Goal: Task Accomplishment & Management: Use online tool/utility

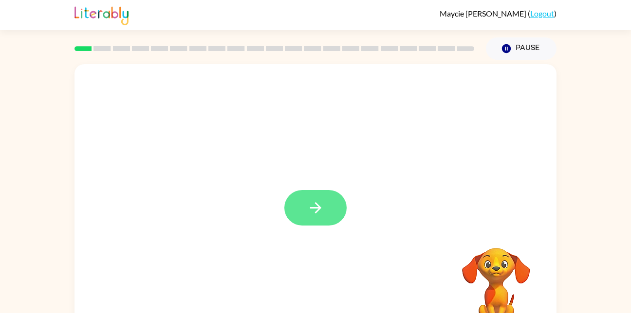
click at [318, 213] on icon "button" at bounding box center [315, 207] width 17 height 17
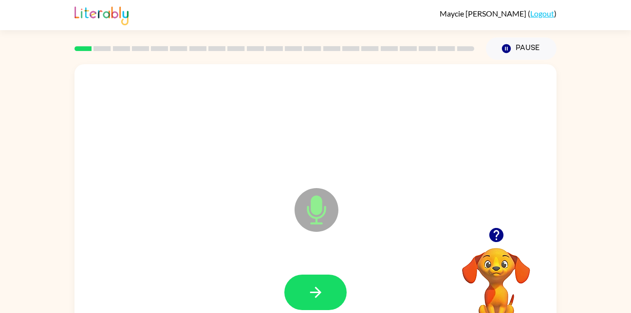
click at [604, 89] on div "Microphone The Microphone is here when it is your turn to talk Your browser mus…" at bounding box center [315, 201] width 631 height 282
click at [599, 90] on div "Microphone The Microphone is here when it is your turn to talk Your browser mus…" at bounding box center [315, 201] width 631 height 282
click at [322, 292] on icon "button" at bounding box center [315, 292] width 17 height 17
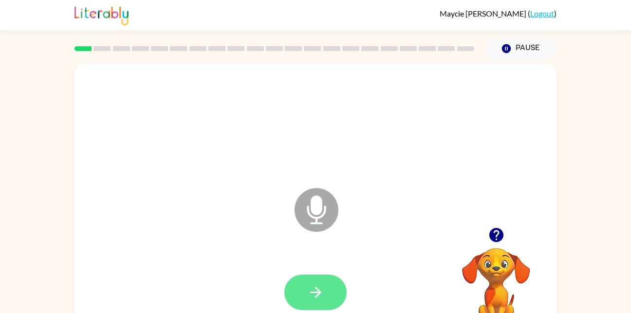
click at [309, 284] on icon "button" at bounding box center [315, 292] width 17 height 17
click at [327, 287] on button "button" at bounding box center [315, 293] width 62 height 36
click at [325, 291] on button "button" at bounding box center [315, 293] width 62 height 36
click at [304, 308] on button "button" at bounding box center [315, 293] width 62 height 36
click at [316, 288] on icon "button" at bounding box center [315, 292] width 17 height 17
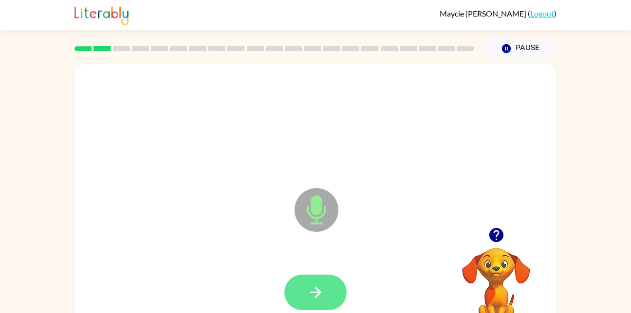
click at [326, 292] on button "button" at bounding box center [315, 293] width 62 height 36
click at [314, 284] on icon "button" at bounding box center [315, 292] width 17 height 17
click at [329, 285] on button "button" at bounding box center [315, 293] width 62 height 36
click at [327, 287] on button "button" at bounding box center [315, 293] width 62 height 36
click at [316, 297] on icon "button" at bounding box center [314, 292] width 11 height 11
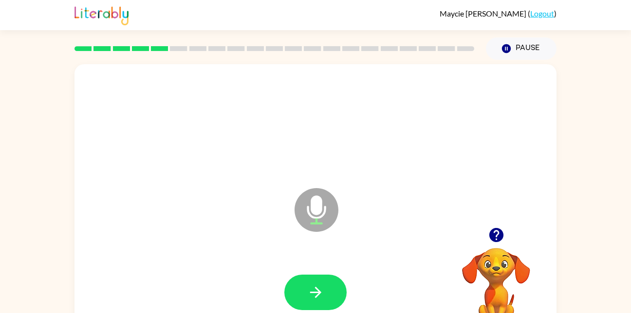
click at [499, 235] on icon "button" at bounding box center [495, 235] width 14 height 14
click at [337, 276] on div at bounding box center [315, 293] width 62 height 36
click at [326, 299] on button "button" at bounding box center [315, 293] width 62 height 36
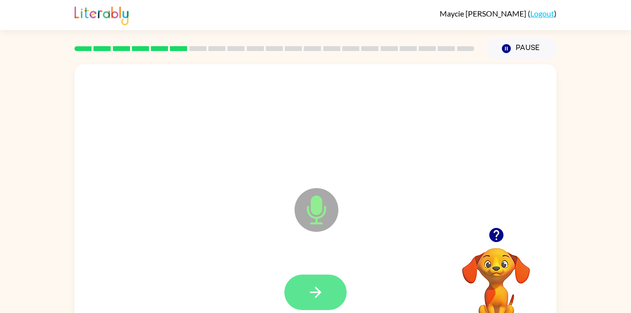
click at [309, 291] on icon "button" at bounding box center [315, 292] width 17 height 17
click at [294, 303] on button "button" at bounding box center [315, 293] width 62 height 36
click at [325, 289] on button "button" at bounding box center [315, 293] width 62 height 36
click at [307, 277] on button "button" at bounding box center [315, 293] width 62 height 36
click at [310, 287] on icon "button" at bounding box center [315, 292] width 17 height 17
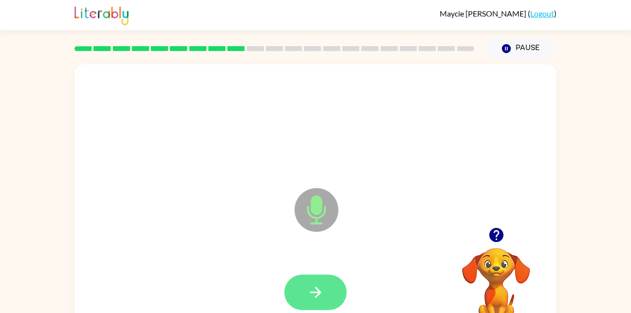
click at [307, 281] on button "button" at bounding box center [315, 293] width 62 height 36
click at [316, 289] on icon "button" at bounding box center [315, 292] width 17 height 17
click at [317, 300] on icon "button" at bounding box center [315, 292] width 17 height 17
click at [317, 288] on icon "button" at bounding box center [315, 292] width 17 height 17
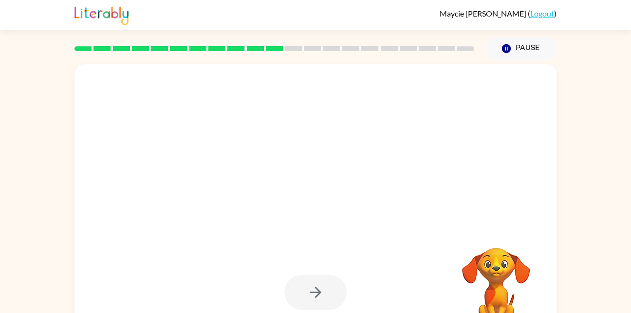
click at [316, 295] on div at bounding box center [315, 293] width 62 height 36
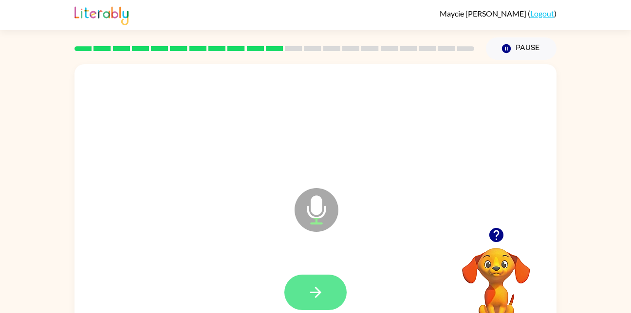
click at [315, 290] on icon "button" at bounding box center [315, 292] width 17 height 17
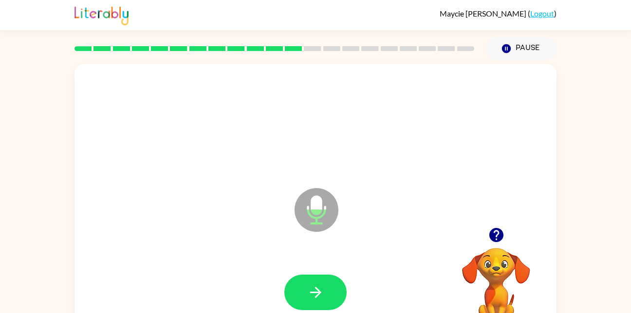
click at [505, 245] on div at bounding box center [495, 235] width 97 height 25
click at [491, 234] on icon "button" at bounding box center [495, 235] width 14 height 14
click at [319, 295] on icon "button" at bounding box center [315, 292] width 17 height 17
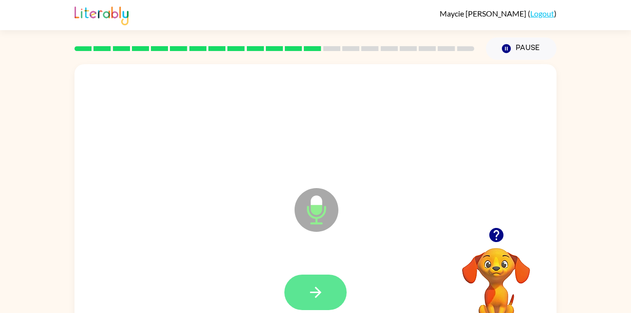
click at [309, 289] on icon "button" at bounding box center [315, 292] width 17 height 17
click at [314, 290] on icon "button" at bounding box center [315, 292] width 17 height 17
click at [325, 292] on button "button" at bounding box center [315, 293] width 62 height 36
click at [310, 295] on icon "button" at bounding box center [315, 292] width 17 height 17
click at [317, 287] on icon "button" at bounding box center [315, 292] width 17 height 17
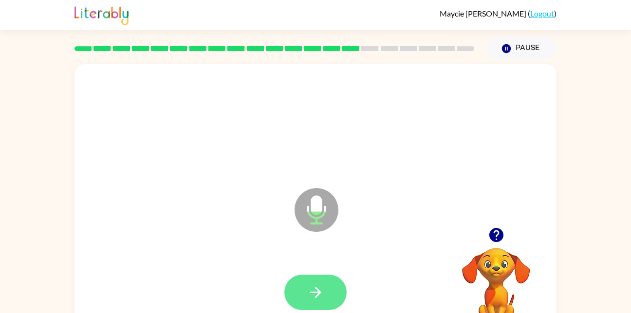
click at [308, 293] on icon "button" at bounding box center [315, 292] width 17 height 17
click at [314, 286] on icon "button" at bounding box center [315, 292] width 17 height 17
click at [319, 289] on icon "button" at bounding box center [315, 292] width 17 height 17
click at [322, 285] on icon "button" at bounding box center [315, 292] width 17 height 17
click at [331, 299] on button "button" at bounding box center [315, 293] width 62 height 36
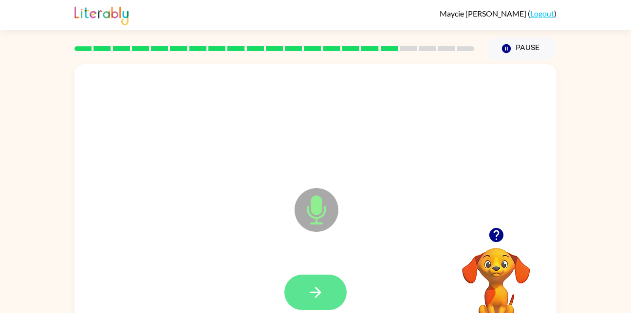
click at [323, 308] on button "button" at bounding box center [315, 293] width 62 height 36
click at [323, 297] on icon "button" at bounding box center [315, 292] width 17 height 17
click at [316, 295] on icon "button" at bounding box center [314, 292] width 11 height 11
click at [318, 287] on icon "button" at bounding box center [315, 292] width 17 height 17
click at [315, 295] on icon "button" at bounding box center [315, 292] width 17 height 17
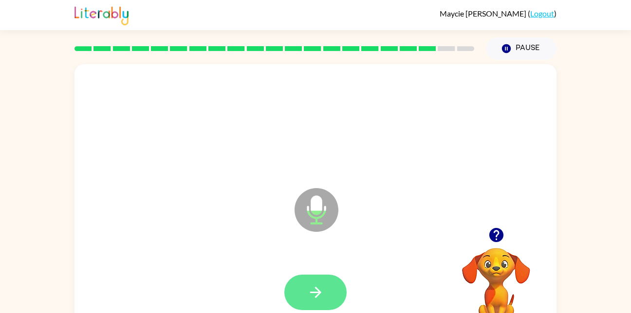
click at [330, 303] on button "button" at bounding box center [315, 293] width 62 height 36
click at [319, 296] on icon "button" at bounding box center [315, 292] width 17 height 17
click at [315, 297] on icon "button" at bounding box center [314, 292] width 11 height 11
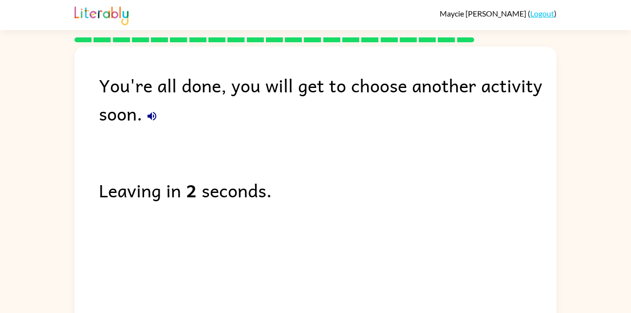
click at [145, 110] on button "button" at bounding box center [151, 116] width 19 height 19
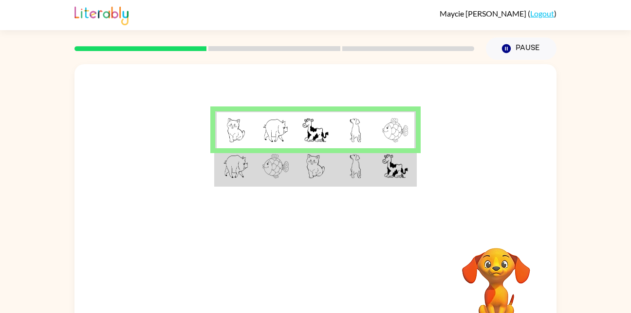
click at [259, 175] on td at bounding box center [275, 166] width 40 height 37
click at [330, 171] on td at bounding box center [315, 166] width 40 height 37
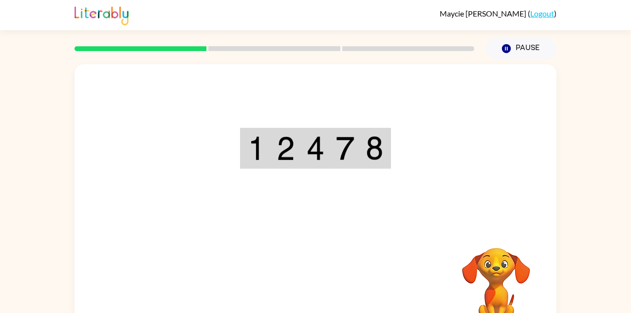
drag, startPoint x: 324, startPoint y: 274, endPoint x: 288, endPoint y: 245, distance: 46.0
click at [288, 245] on div "Your browser must support playing .mp4 files to use Literably. Please try using…" at bounding box center [315, 203] width 482 height 278
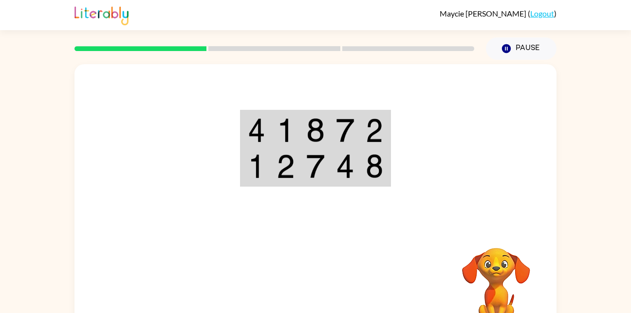
click at [251, 182] on td at bounding box center [256, 166] width 30 height 37
click at [372, 171] on img at bounding box center [374, 166] width 18 height 24
click at [253, 161] on img at bounding box center [257, 166] width 18 height 24
click at [488, 278] on video "Your browser must support playing .mp4 files to use Literably. Please try using…" at bounding box center [495, 281] width 97 height 97
click at [278, 162] on img at bounding box center [285, 166] width 18 height 24
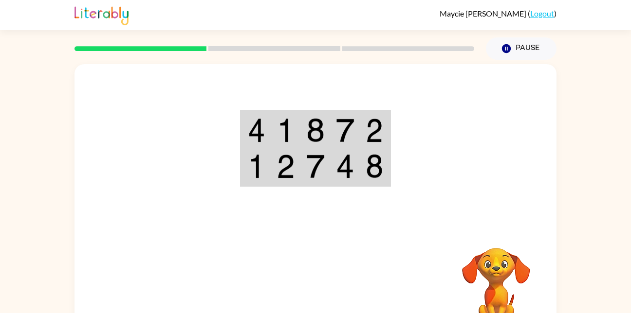
click at [278, 162] on img at bounding box center [285, 166] width 18 height 24
click at [258, 169] on img at bounding box center [257, 166] width 18 height 24
click at [331, 163] on td at bounding box center [345, 166] width 30 height 37
click at [345, 158] on img at bounding box center [345, 166] width 18 height 24
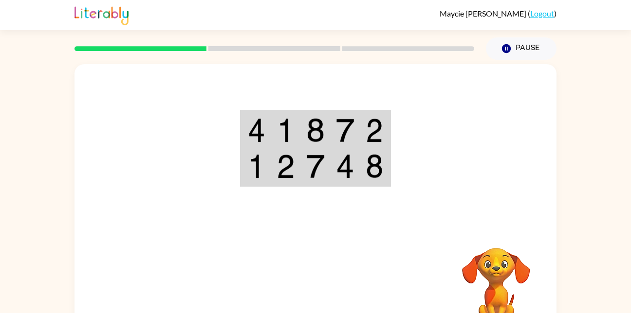
click at [353, 177] on img at bounding box center [345, 166] width 18 height 24
click at [285, 162] on img at bounding box center [285, 166] width 18 height 24
click at [280, 162] on img at bounding box center [285, 166] width 18 height 24
click at [505, 285] on video "Your browser must support playing .mp4 files to use Literably. Please try using…" at bounding box center [495, 281] width 97 height 97
click at [494, 292] on video "Your browser must support playing .mp4 files to use Literably. Please try using…" at bounding box center [495, 281] width 97 height 97
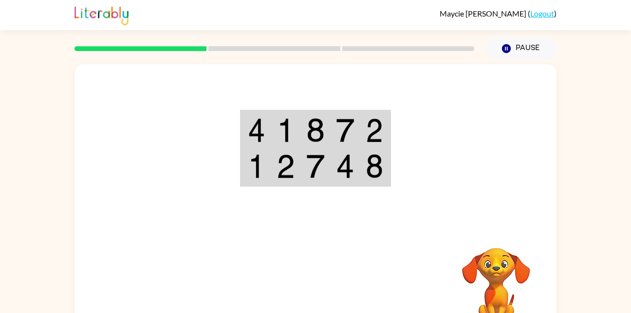
click at [503, 284] on video "Your browser must support playing .mp4 files to use Literably. Please try using…" at bounding box center [495, 281] width 97 height 97
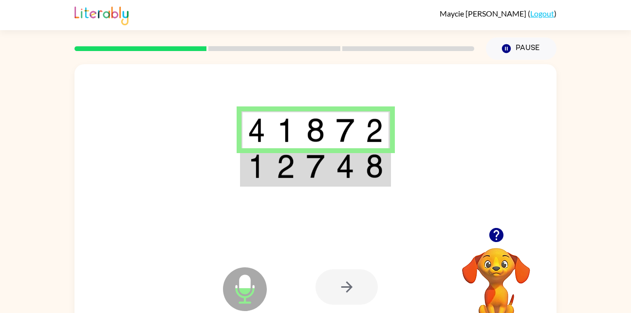
click at [253, 161] on img at bounding box center [257, 166] width 18 height 24
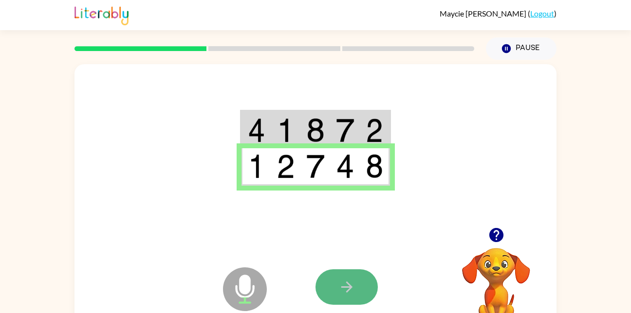
click at [338, 292] on icon "button" at bounding box center [346, 287] width 17 height 17
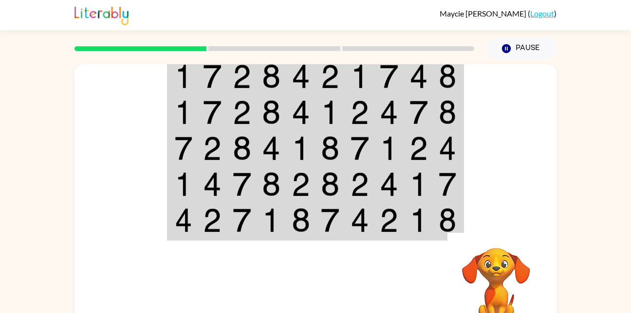
click at [194, 69] on td at bounding box center [183, 75] width 30 height 37
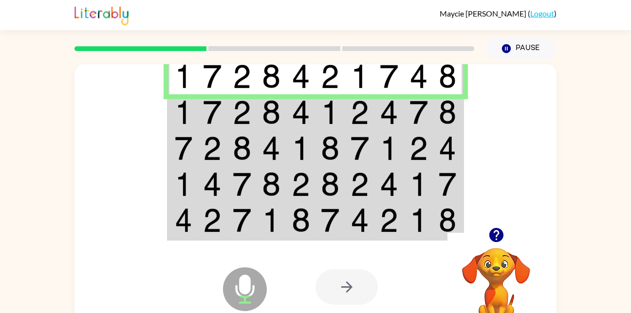
click at [352, 281] on div at bounding box center [346, 288] width 62 height 36
click at [229, 112] on td at bounding box center [242, 112] width 30 height 36
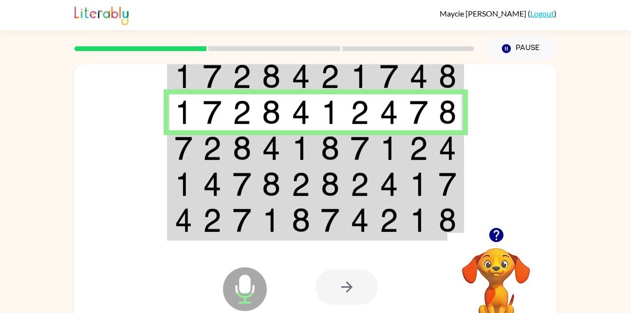
click at [196, 149] on td at bounding box center [183, 148] width 30 height 36
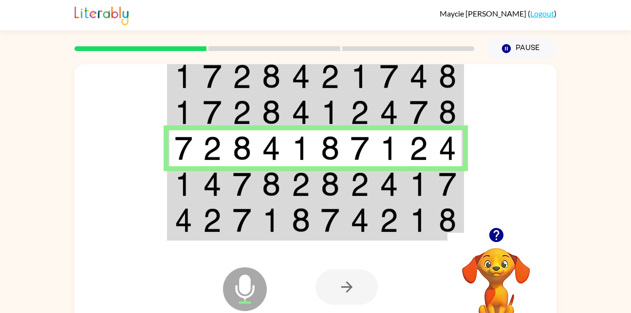
click at [207, 186] on img at bounding box center [212, 184] width 18 height 24
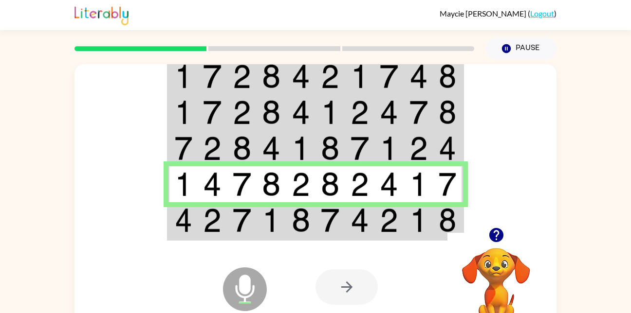
click at [216, 209] on img at bounding box center [212, 220] width 18 height 24
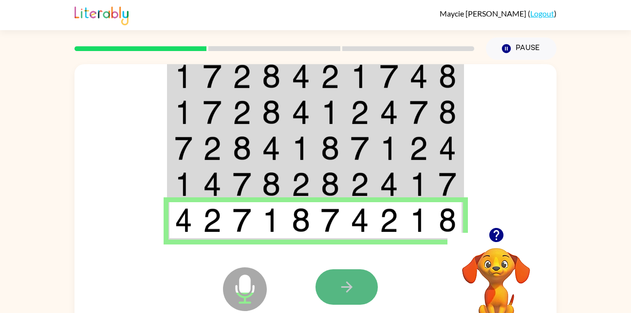
click at [339, 288] on icon "button" at bounding box center [346, 287] width 17 height 17
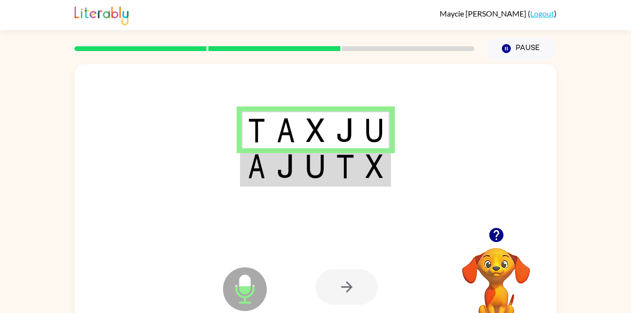
click at [261, 163] on img at bounding box center [257, 166] width 18 height 24
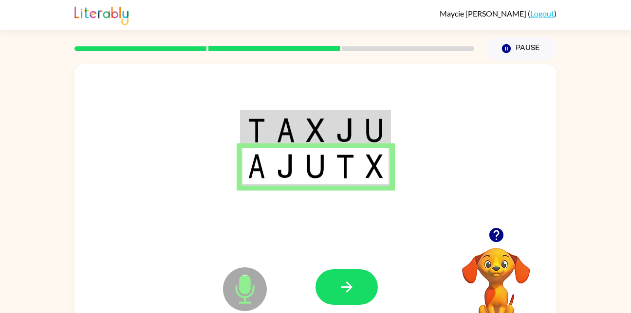
click at [351, 268] on icon "Microphone The Microphone is here when it is your turn to talk" at bounding box center [293, 301] width 146 height 73
click at [357, 296] on button "button" at bounding box center [346, 288] width 62 height 36
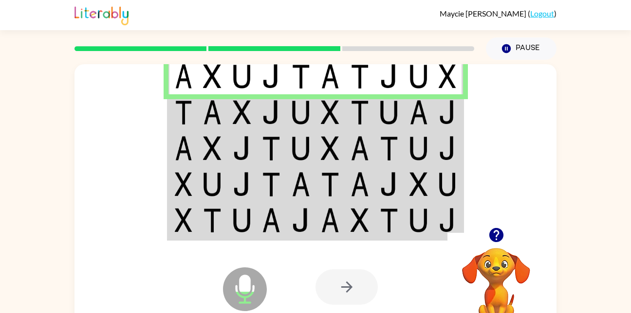
click at [197, 122] on td at bounding box center [183, 112] width 30 height 36
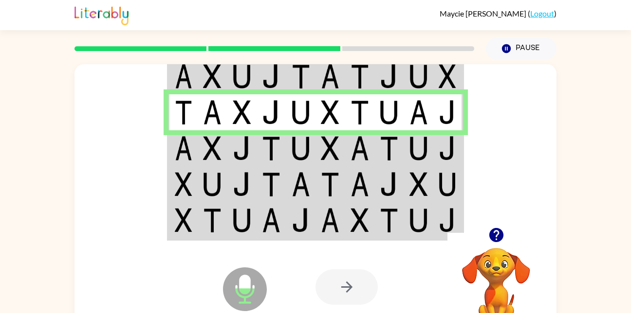
click at [241, 202] on td at bounding box center [242, 184] width 30 height 36
click at [286, 170] on td at bounding box center [301, 184] width 30 height 36
click at [363, 240] on div at bounding box center [387, 287] width 144 height 109
click at [370, 228] on td at bounding box center [360, 220] width 30 height 37
click at [307, 169] on td at bounding box center [301, 184] width 30 height 36
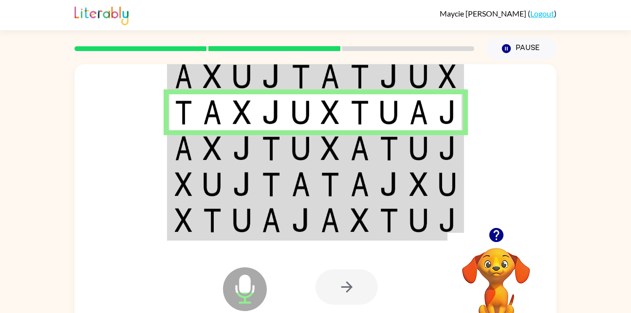
click at [299, 145] on img at bounding box center [300, 148] width 18 height 24
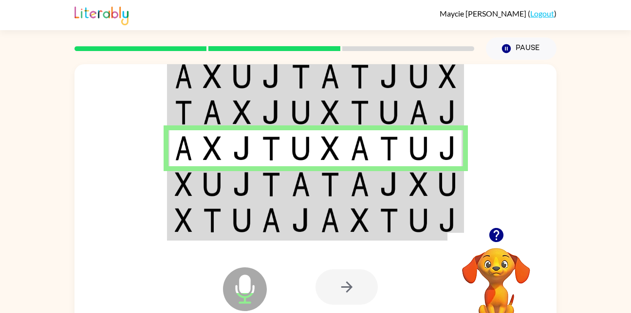
click at [297, 152] on img at bounding box center [300, 148] width 18 height 24
click at [299, 139] on img at bounding box center [300, 148] width 18 height 24
click at [290, 179] on td at bounding box center [301, 184] width 30 height 36
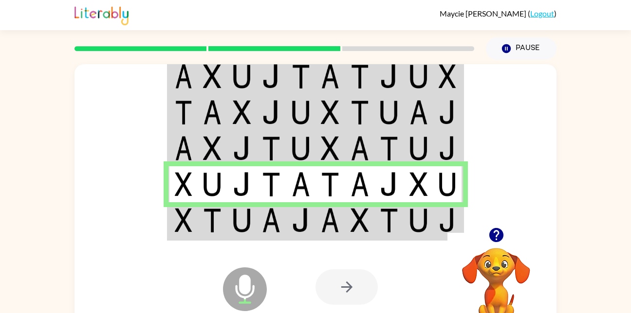
click at [304, 240] on div "Microphone The Microphone is here when it is your turn to talk Your browser mus…" at bounding box center [315, 287] width 482 height 109
click at [329, 230] on img at bounding box center [330, 220] width 18 height 24
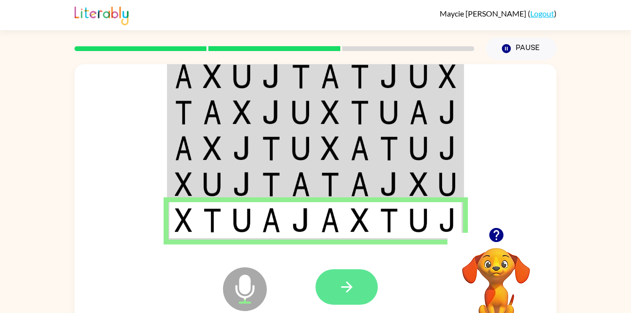
click at [349, 293] on icon "button" at bounding box center [346, 287] width 17 height 17
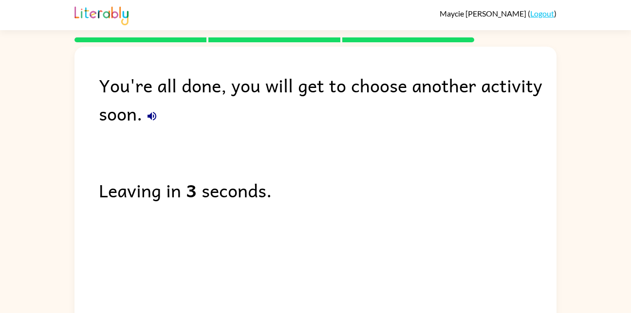
click at [164, 113] on div "You're all done, you will get to choose another activity soon." at bounding box center [327, 99] width 457 height 56
click at [156, 114] on icon "button" at bounding box center [152, 116] width 12 height 12
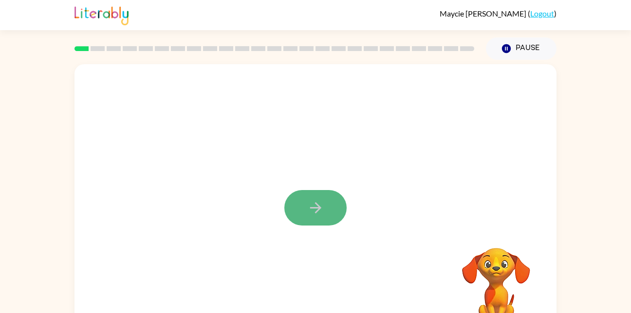
click at [310, 215] on icon "button" at bounding box center [315, 207] width 17 height 17
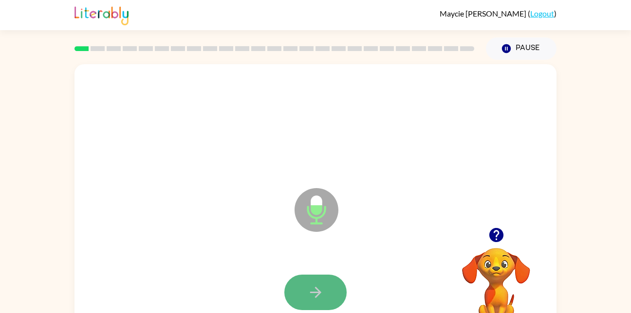
click at [303, 309] on button "button" at bounding box center [315, 293] width 62 height 36
click at [313, 283] on button "button" at bounding box center [315, 293] width 62 height 36
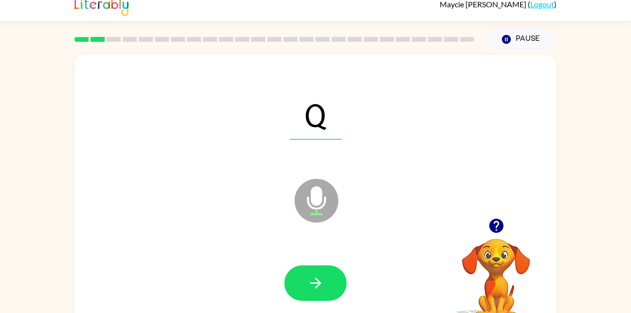
scroll to position [11, 0]
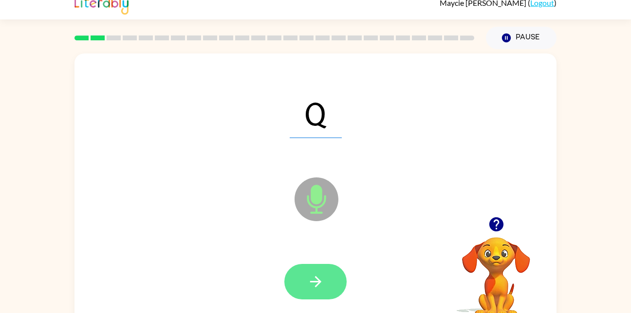
click at [329, 282] on button "button" at bounding box center [315, 282] width 62 height 36
click at [330, 283] on button "button" at bounding box center [315, 282] width 62 height 36
click at [324, 278] on button "button" at bounding box center [315, 282] width 62 height 36
click at [322, 289] on icon "button" at bounding box center [315, 281] width 17 height 17
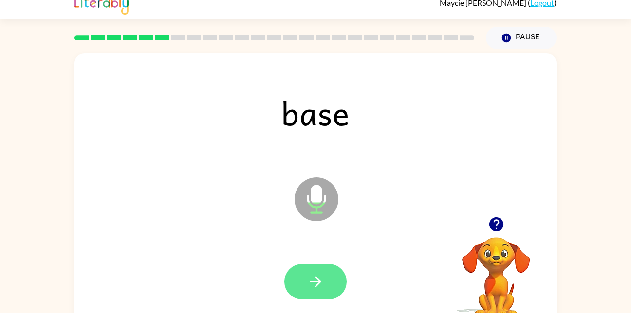
click at [326, 292] on button "button" at bounding box center [315, 282] width 62 height 36
click at [306, 297] on button "button" at bounding box center [315, 282] width 62 height 36
click at [322, 278] on icon "button" at bounding box center [315, 281] width 17 height 17
click at [316, 294] on button "button" at bounding box center [315, 282] width 62 height 36
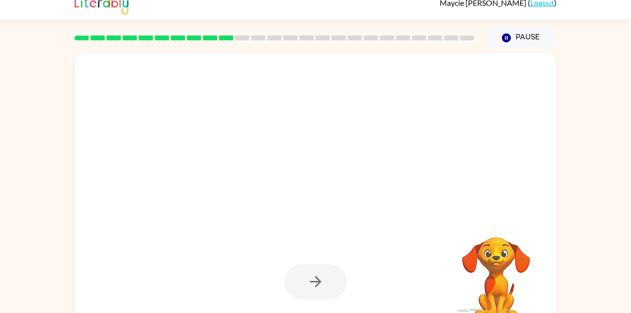
click at [335, 281] on div at bounding box center [315, 282] width 62 height 36
click at [330, 278] on div at bounding box center [315, 282] width 62 height 36
click at [328, 281] on div at bounding box center [315, 282] width 62 height 36
click at [330, 282] on div at bounding box center [315, 282] width 62 height 36
click at [335, 281] on div at bounding box center [315, 282] width 62 height 36
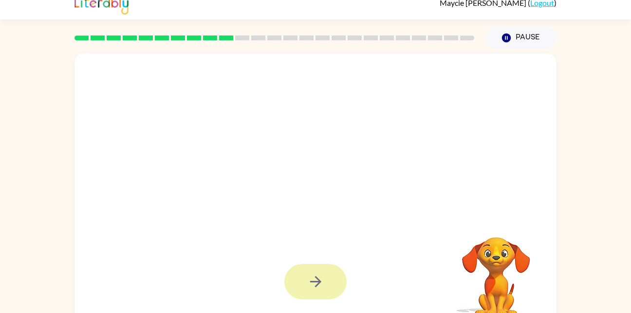
click at [336, 284] on button "button" at bounding box center [315, 282] width 62 height 36
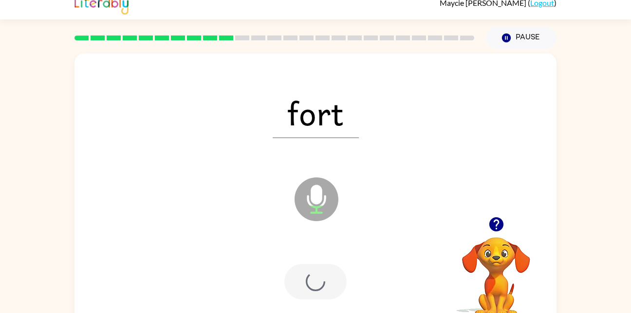
click at [339, 279] on div at bounding box center [315, 282] width 62 height 36
click at [342, 278] on div at bounding box center [315, 282] width 62 height 36
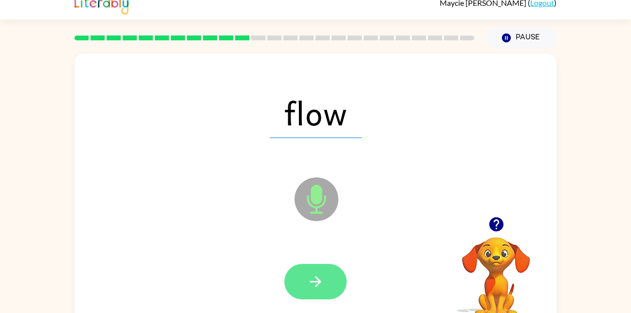
click at [321, 279] on icon "button" at bounding box center [315, 281] width 17 height 17
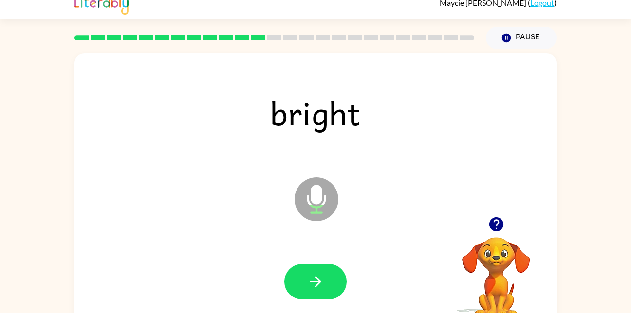
click at [351, 297] on div at bounding box center [315, 282] width 462 height 80
click at [318, 288] on icon "button" at bounding box center [315, 281] width 17 height 17
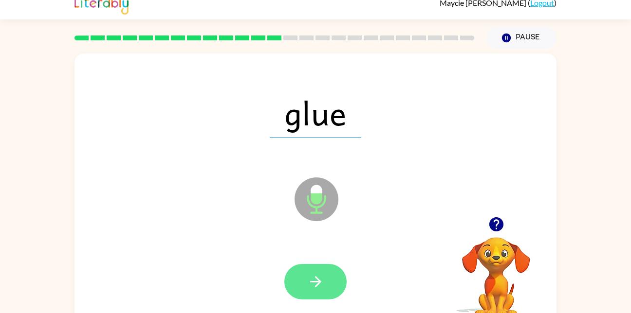
click at [326, 277] on button "button" at bounding box center [315, 282] width 62 height 36
click at [319, 297] on button "button" at bounding box center [315, 282] width 62 height 36
click at [331, 283] on button "button" at bounding box center [315, 282] width 62 height 36
click at [333, 289] on button "button" at bounding box center [315, 282] width 62 height 36
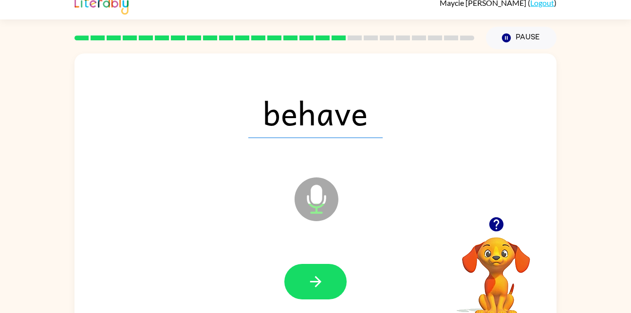
click at [312, 248] on div at bounding box center [315, 282] width 462 height 80
click at [323, 282] on icon "button" at bounding box center [315, 281] width 17 height 17
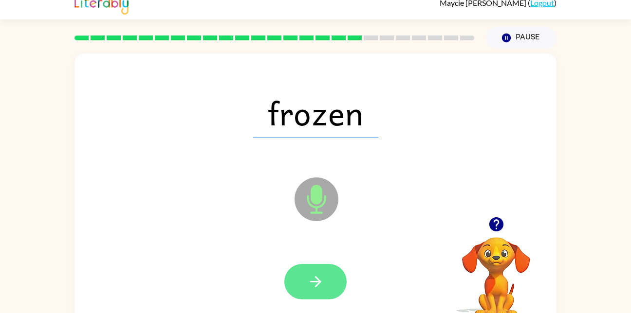
click at [328, 270] on button "button" at bounding box center [315, 282] width 62 height 36
click at [335, 287] on button "button" at bounding box center [315, 282] width 62 height 36
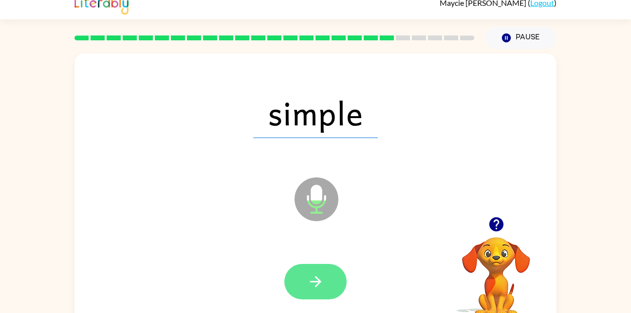
click at [326, 287] on button "button" at bounding box center [315, 282] width 62 height 36
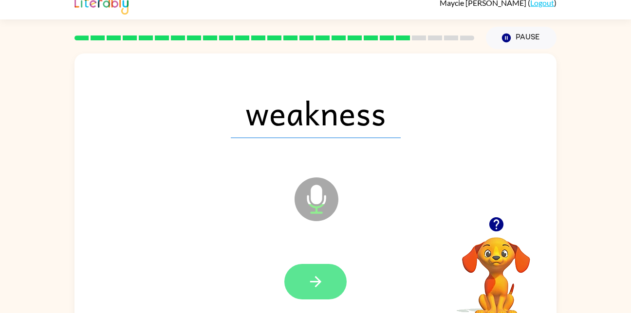
click at [315, 282] on icon "button" at bounding box center [314, 281] width 11 height 11
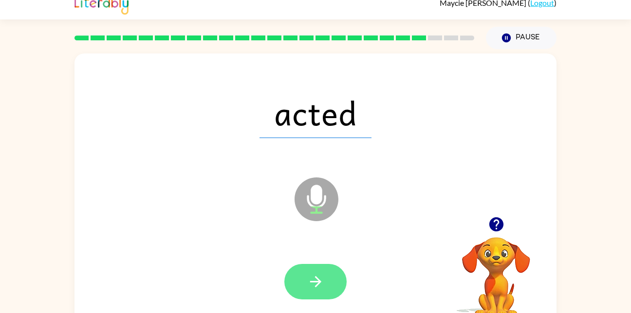
click at [341, 285] on button "button" at bounding box center [315, 282] width 62 height 36
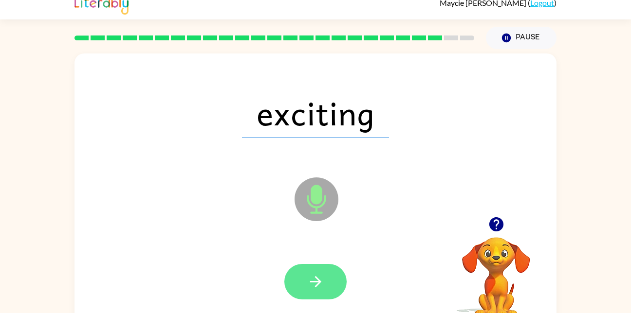
click at [319, 280] on icon "button" at bounding box center [314, 281] width 11 height 11
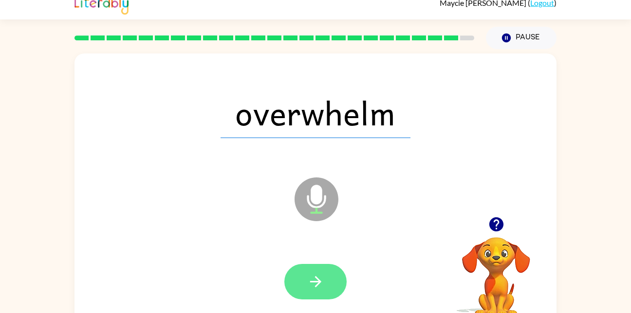
click at [300, 297] on button "button" at bounding box center [315, 282] width 62 height 36
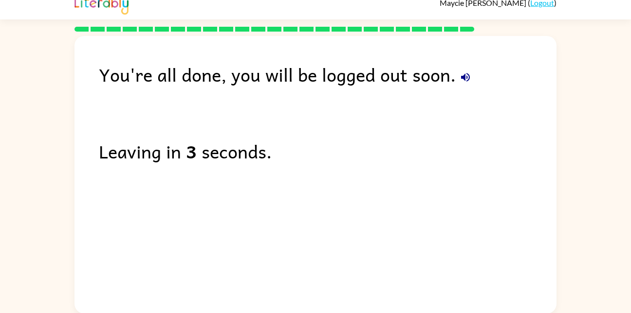
click at [465, 80] on icon "button" at bounding box center [465, 78] width 12 height 12
